Goal: Navigation & Orientation: Find specific page/section

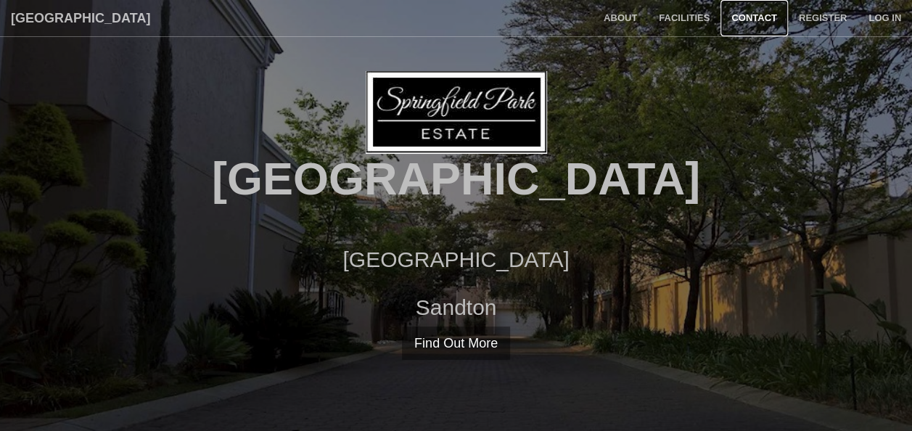
click at [757, 13] on link "Contact" at bounding box center [754, 18] width 67 height 36
click at [616, 22] on link "About" at bounding box center [620, 18] width 55 height 36
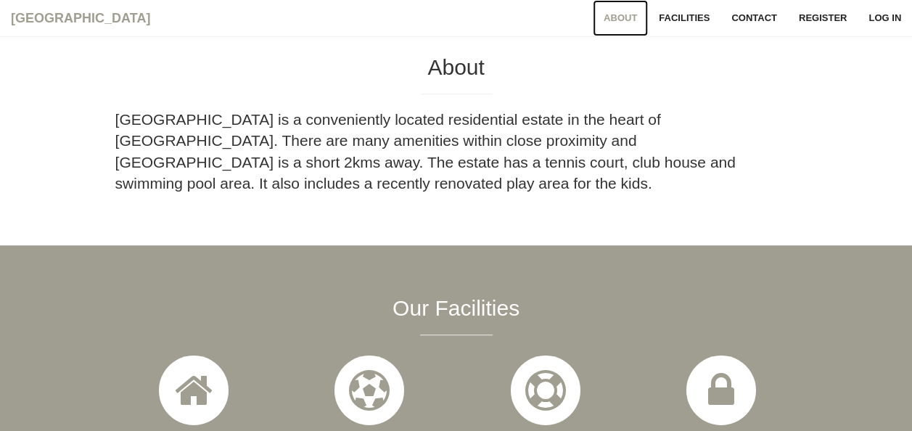
scroll to position [431, 0]
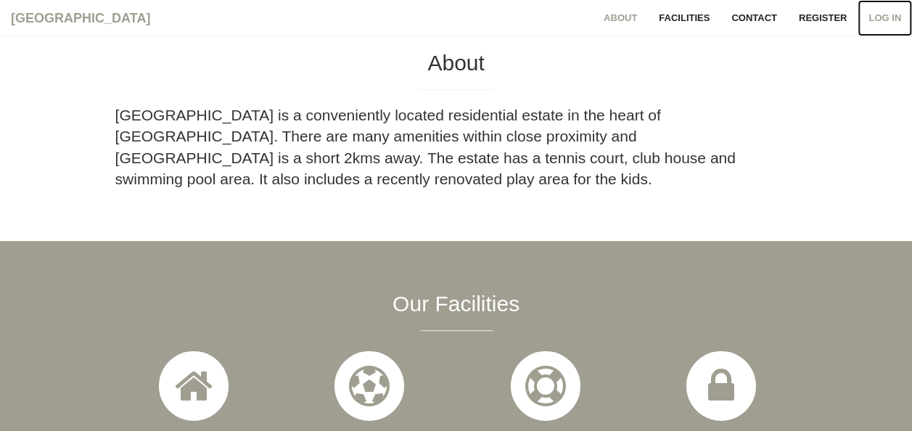
click at [887, 9] on link "Log in" at bounding box center [885, 18] width 54 height 36
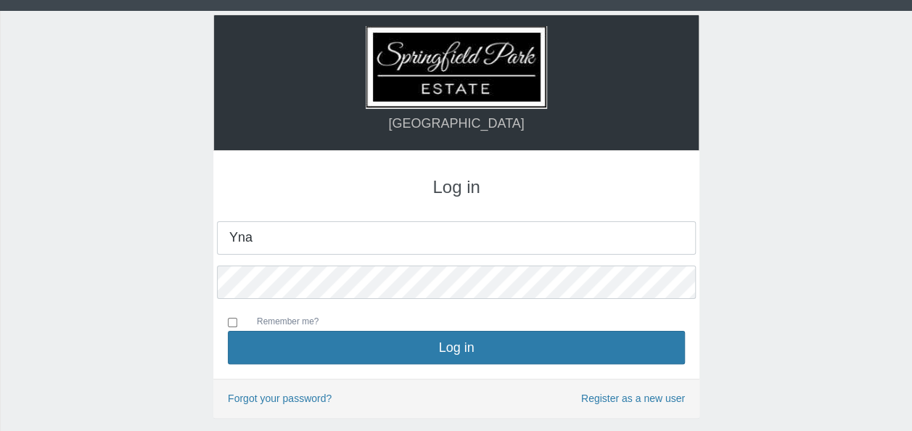
type input "[EMAIL_ADDRESS][DOMAIN_NAME]"
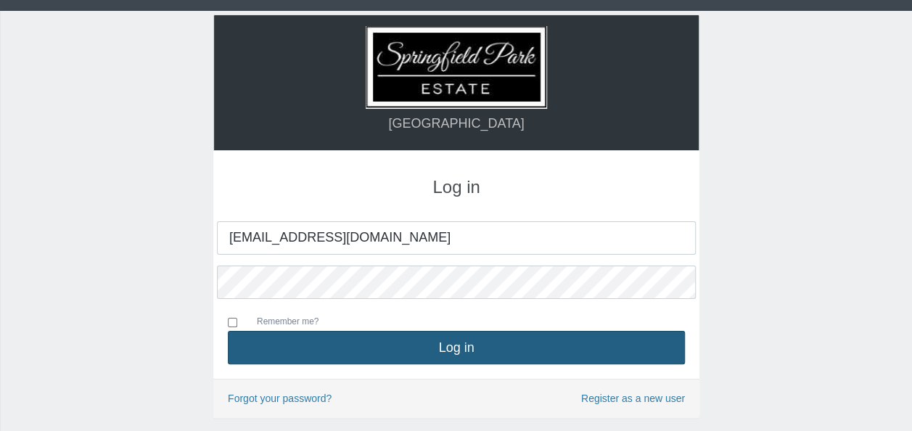
click at [454, 344] on button "Log in" at bounding box center [456, 347] width 457 height 33
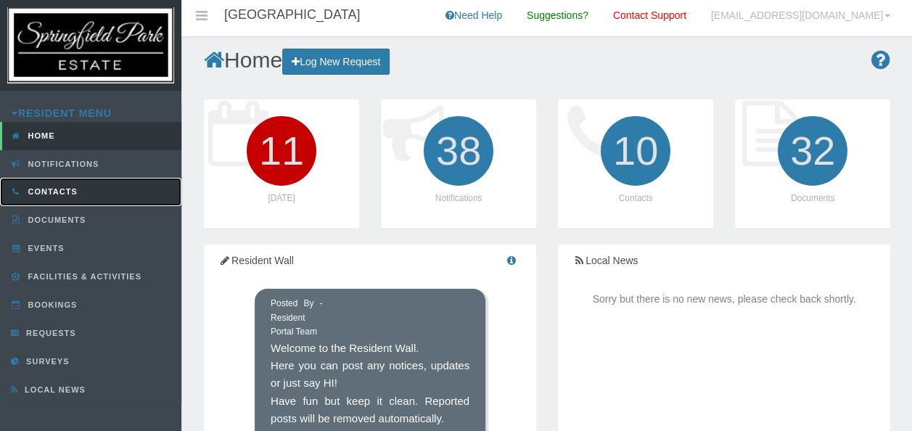
click at [78, 184] on link "Contacts" at bounding box center [90, 192] width 181 height 28
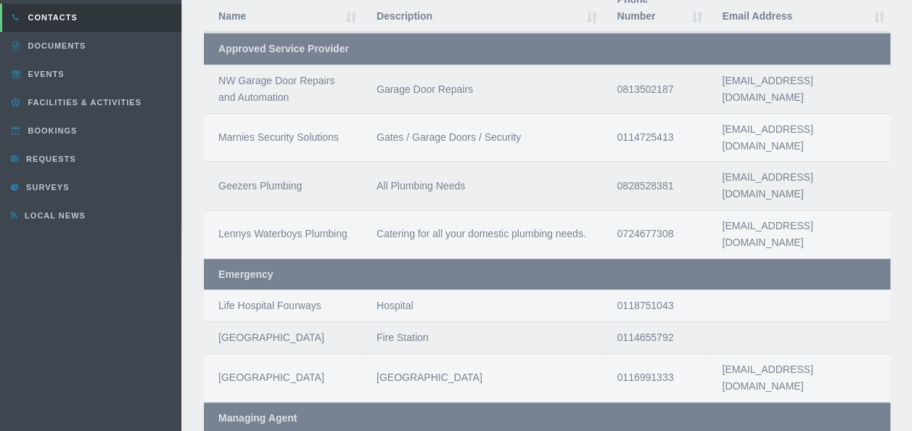
scroll to position [66, 0]
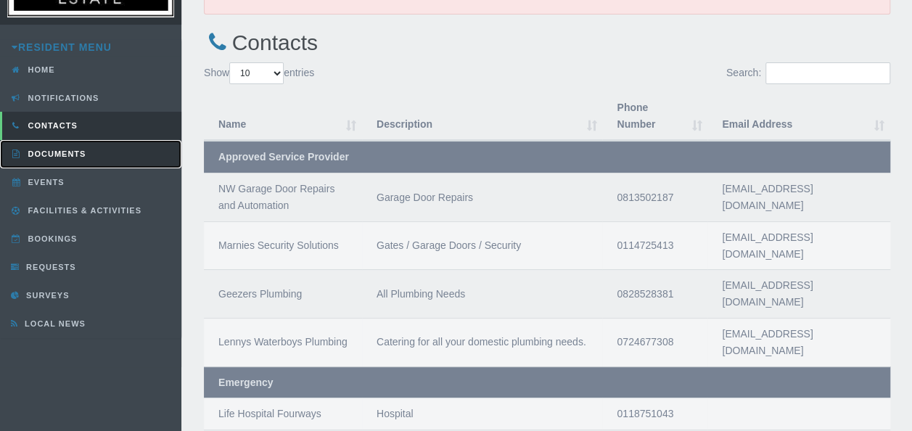
click at [65, 149] on span "Documents" at bounding box center [56, 153] width 62 height 9
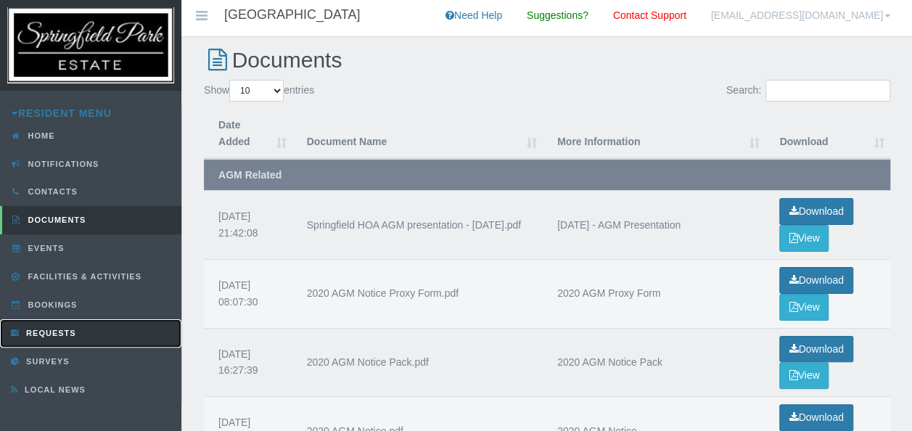
click at [65, 329] on span "Requests" at bounding box center [49, 333] width 54 height 9
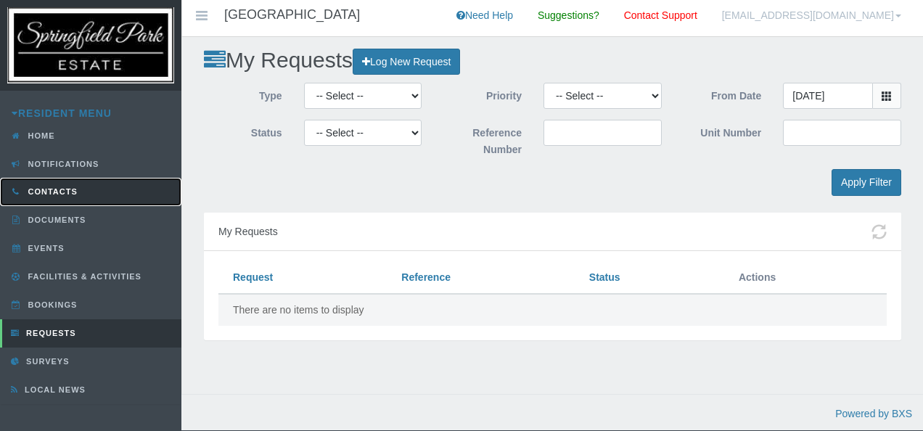
click at [63, 179] on link "Contacts" at bounding box center [90, 192] width 181 height 28
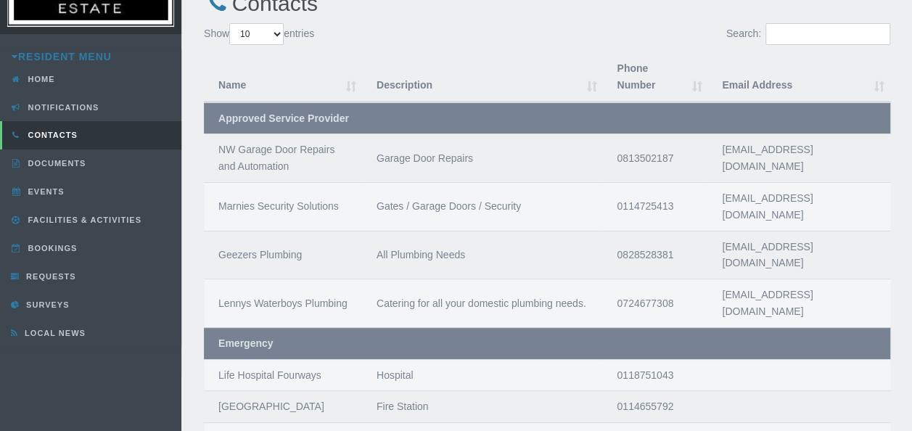
scroll to position [56, 0]
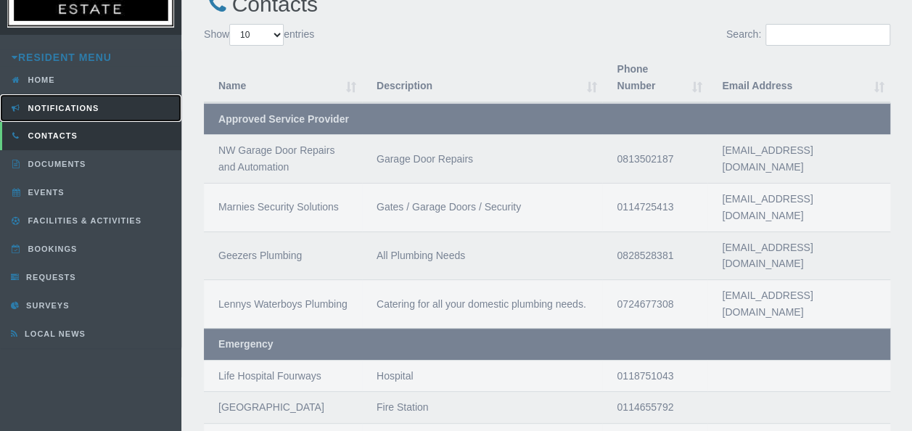
click at [55, 107] on span "Notifications" at bounding box center [62, 108] width 75 height 9
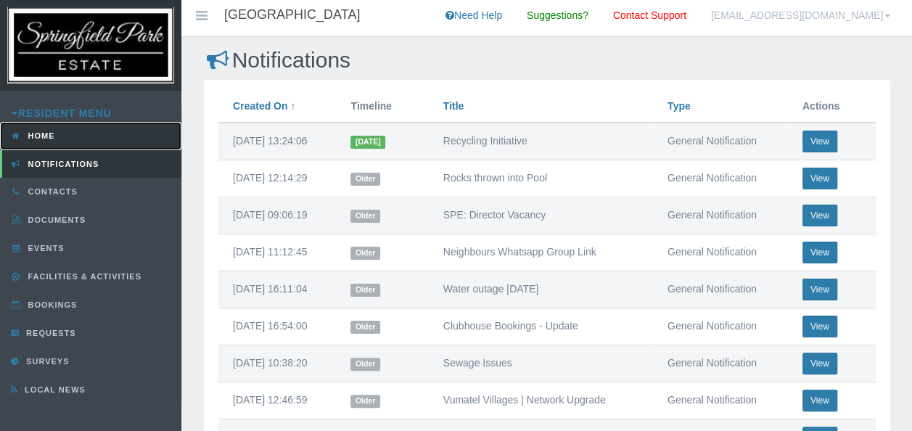
click at [47, 128] on link "Home" at bounding box center [90, 136] width 181 height 28
